Goal: Task Accomplishment & Management: Complete application form

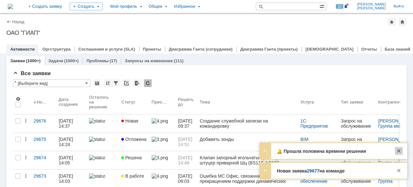
click at [399, 150] on div at bounding box center [399, 151] width 8 height 8
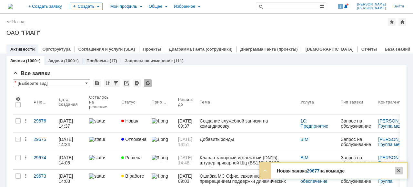
click at [399, 168] on div at bounding box center [399, 171] width 8 height 8
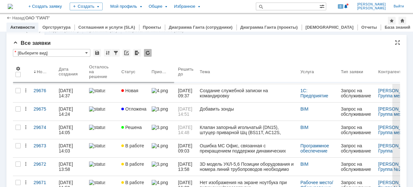
scroll to position [65, 0]
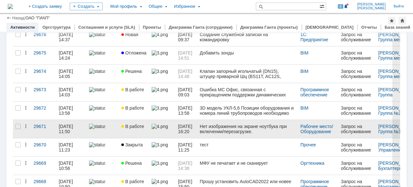
click at [120, 131] on link "В работе" at bounding box center [134, 129] width 30 height 18
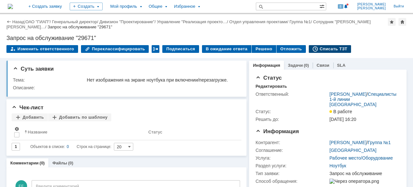
click at [318, 48] on div "Списать ТЗТ" at bounding box center [330, 49] width 43 height 8
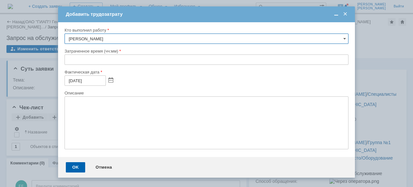
click at [67, 60] on input "text" at bounding box center [207, 60] width 284 height 10
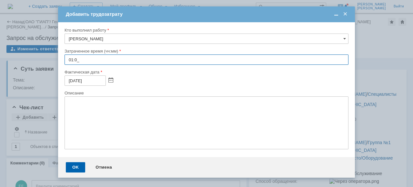
type input "01:00"
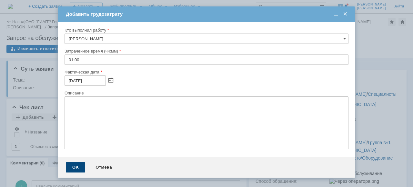
click at [70, 167] on div "OK" at bounding box center [75, 167] width 19 height 10
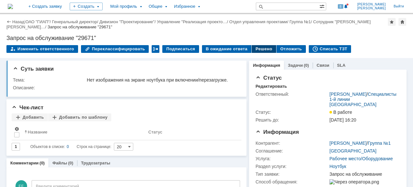
click at [253, 47] on div "Решено" at bounding box center [264, 49] width 25 height 8
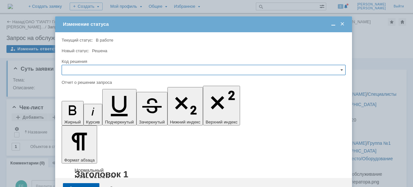
click at [77, 68] on input "text" at bounding box center [204, 70] width 284 height 10
click at [75, 114] on span "Решено" at bounding box center [203, 113] width 275 height 5
type input "Решено"
click at [75, 183] on div "Сохранить" at bounding box center [81, 188] width 36 height 10
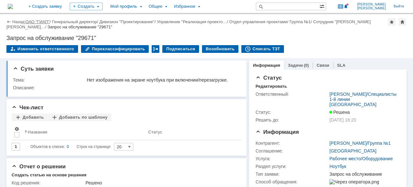
click at [34, 21] on link "ОАО "ГИАП"" at bounding box center [37, 21] width 24 height 5
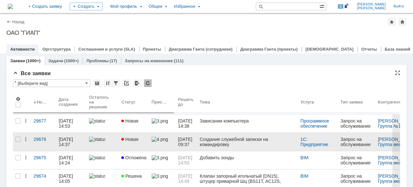
click at [118, 144] on link at bounding box center [102, 142] width 32 height 18
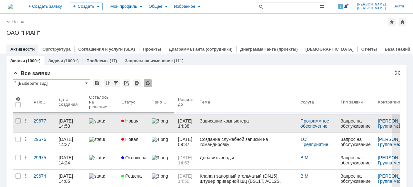
click at [111, 129] on link at bounding box center [102, 124] width 32 height 18
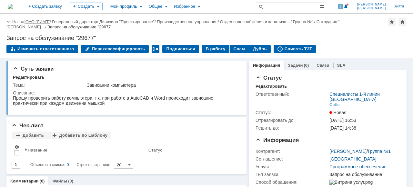
click at [40, 23] on link "ОАО "ГИАП"" at bounding box center [37, 21] width 24 height 5
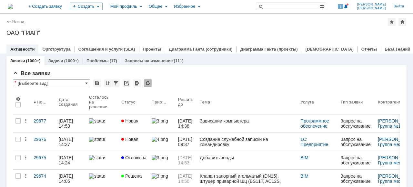
click at [113, 123] on div at bounding box center [102, 120] width 27 height 5
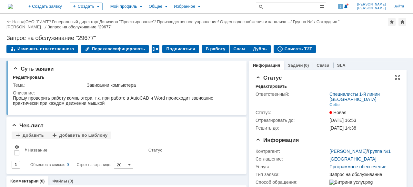
drag, startPoint x: 272, startPoint y: 86, endPoint x: 273, endPoint y: 89, distance: 3.4
click at [272, 86] on div "Редактировать" at bounding box center [270, 86] width 31 height 5
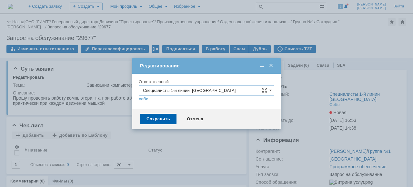
click at [272, 88] on input "Специалисты 1-й линии [GEOGRAPHIC_DATA]" at bounding box center [206, 90] width 135 height 10
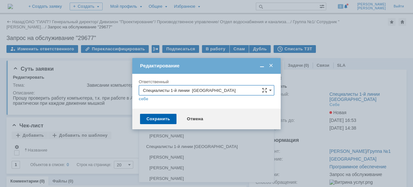
scroll to position [281, 0]
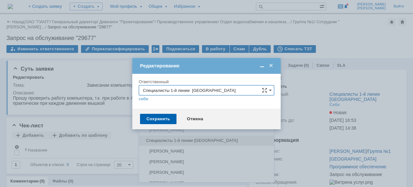
click at [234, 139] on span "Специалисты 1-й линии [GEOGRAPHIC_DATA]" at bounding box center [206, 140] width 127 height 5
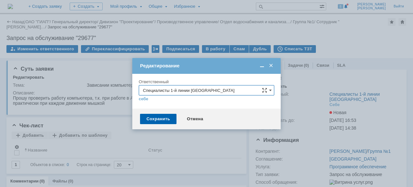
type input "Специалисты 1-й линии [GEOGRAPHIC_DATA]"
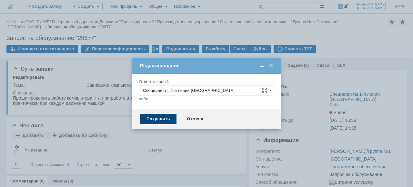
click at [170, 119] on div "Сохранить" at bounding box center [158, 119] width 36 height 10
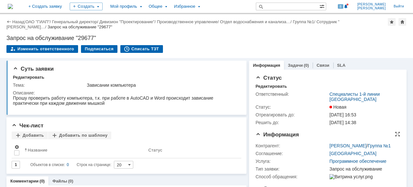
scroll to position [0, 0]
click at [37, 22] on link "ОАО "ГИАП"" at bounding box center [37, 21] width 24 height 5
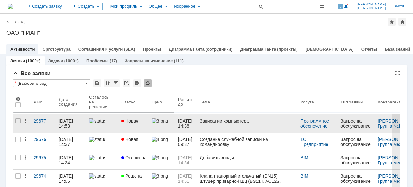
click at [147, 122] on link "Новая" at bounding box center [134, 124] width 30 height 18
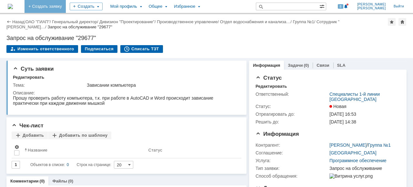
click at [66, 6] on link "+ Создать заявку" at bounding box center [45, 6] width 41 height 13
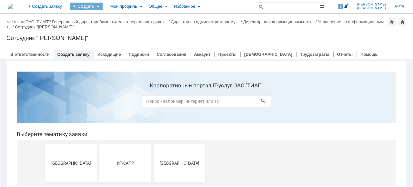
click at [103, 8] on div "Создать" at bounding box center [86, 7] width 33 height 8
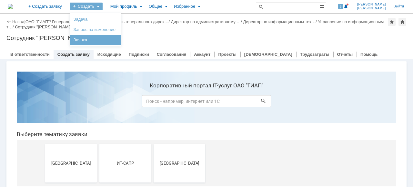
click at [115, 37] on link "Заявка" at bounding box center [95, 40] width 49 height 8
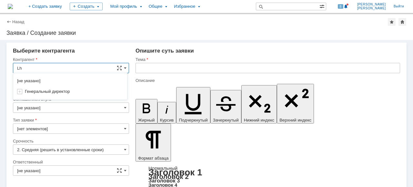
type input "Lh"
